Goal: Find specific fact: Find specific fact

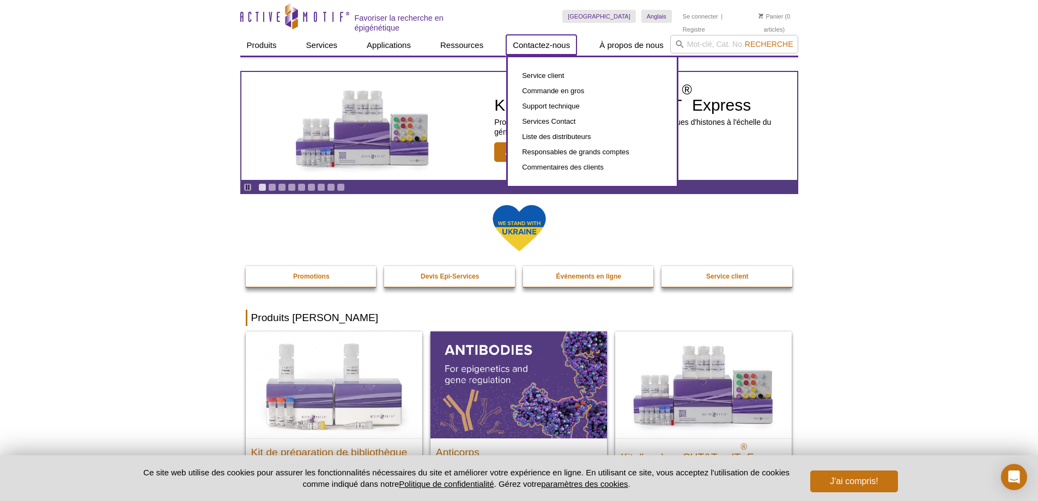
click at [539, 40] on font "Contactez-nous" at bounding box center [541, 44] width 57 height 9
click at [542, 75] on font "Service client" at bounding box center [543, 75] width 42 height 8
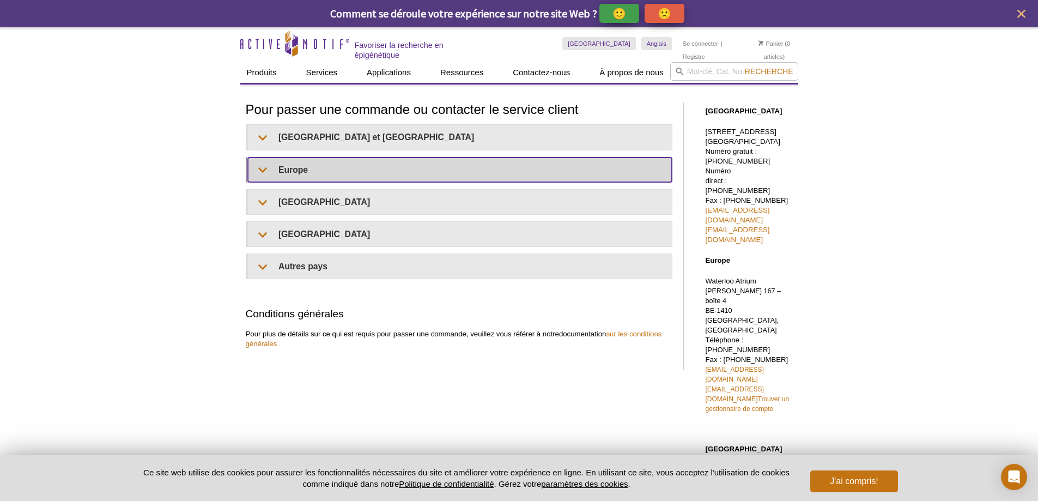
click at [268, 169] on summary "Europe" at bounding box center [460, 169] width 424 height 25
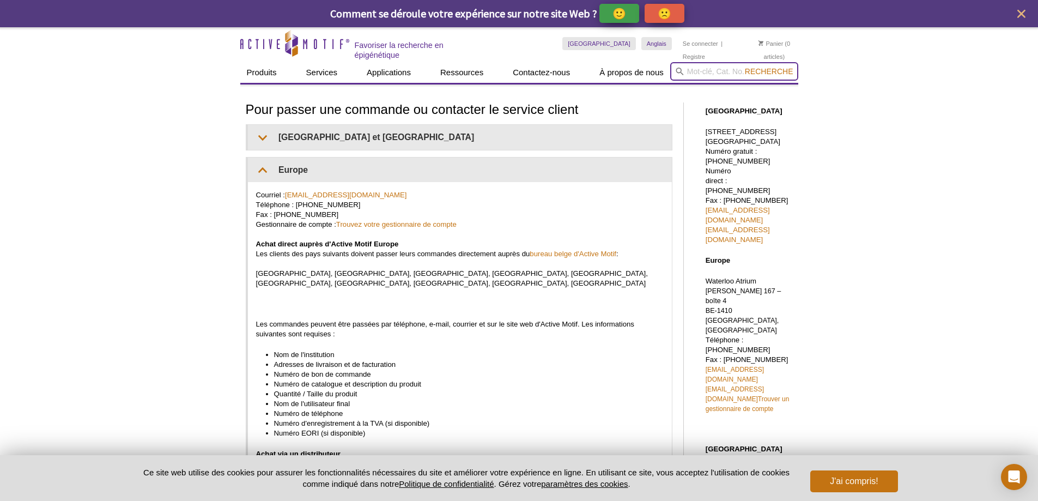
click at [688, 74] on input "search" at bounding box center [734, 71] width 128 height 19
click at [694, 70] on input "search" at bounding box center [734, 71] width 128 height 19
paste input "31570"
type input "31570"
click at [742, 66] on button "Recherche" at bounding box center [769, 71] width 55 height 10
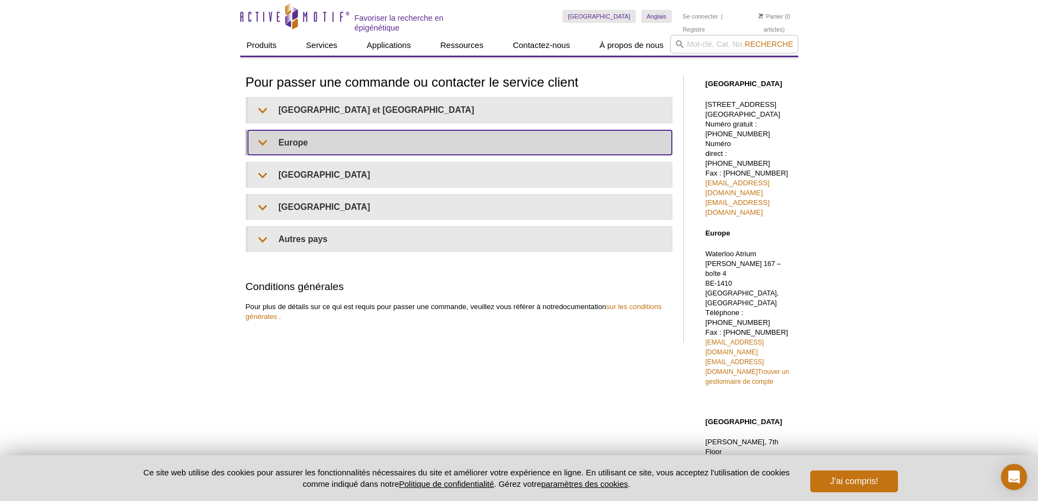
click at [259, 142] on summary "Europe" at bounding box center [460, 142] width 424 height 25
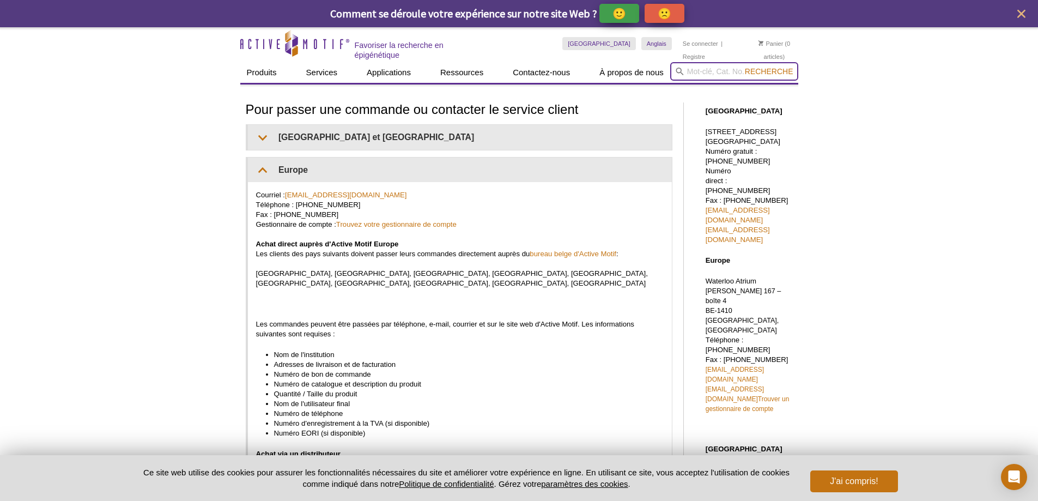
paste input "31570"
type input "31570"
click at [742, 66] on button "Recherche" at bounding box center [769, 71] width 55 height 10
